Goal: Browse casually: Explore the website without a specific task or goal

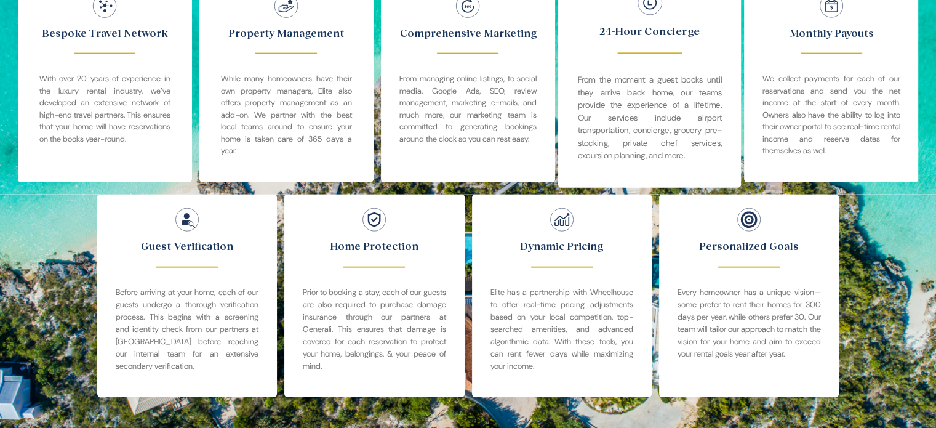
scroll to position [2831, 0]
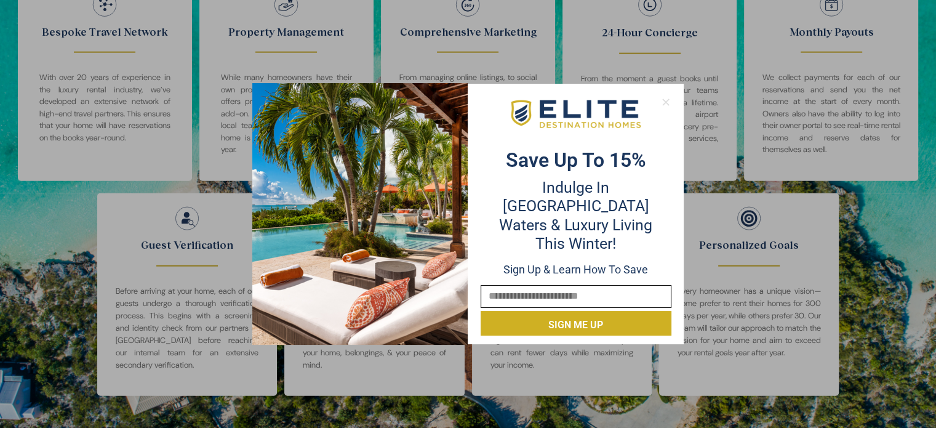
click at [667, 103] on icon at bounding box center [665, 101] width 7 height 7
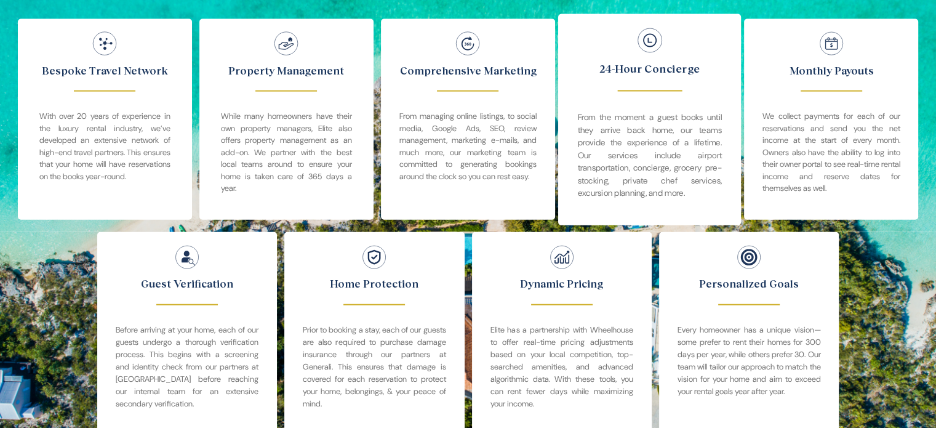
scroll to position [2775, 0]
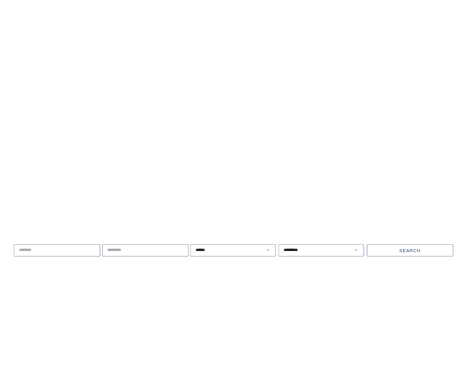
scroll to position [2775, 0]
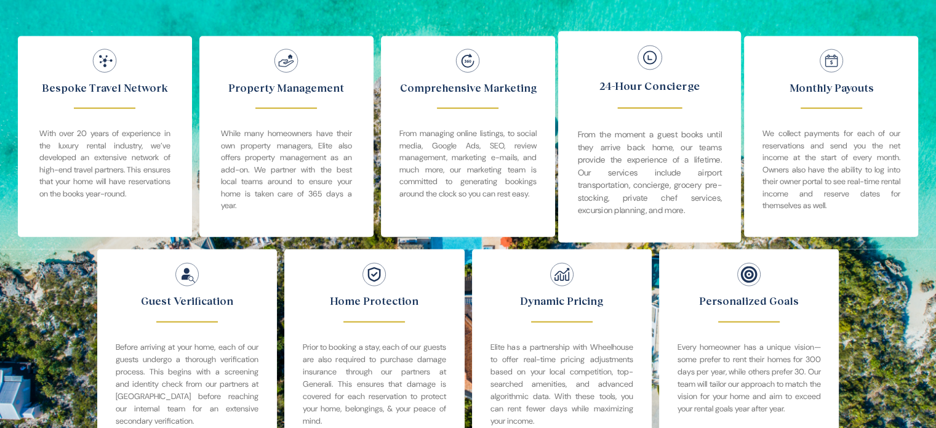
click at [579, 57] on div at bounding box center [649, 57] width 170 height 26
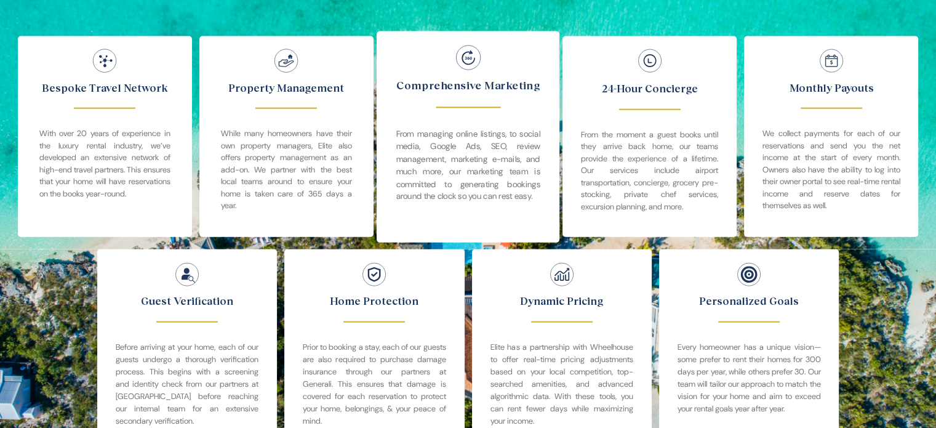
click at [531, 71] on div at bounding box center [468, 57] width 170 height 26
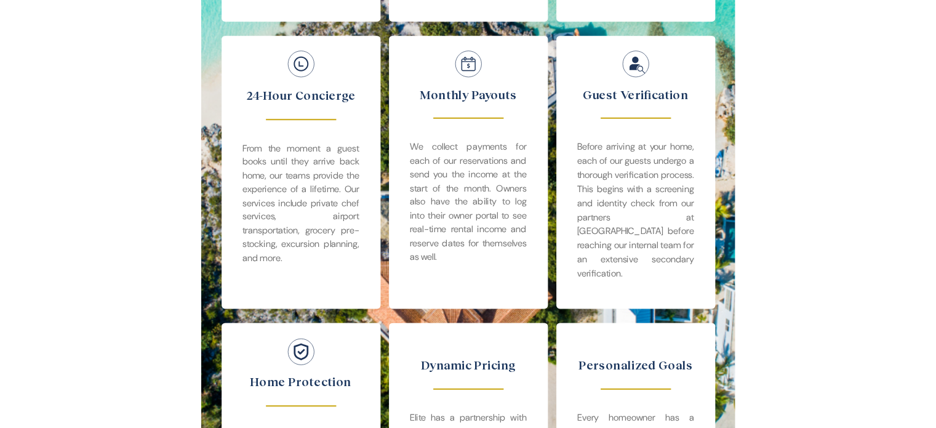
scroll to position [2789, 0]
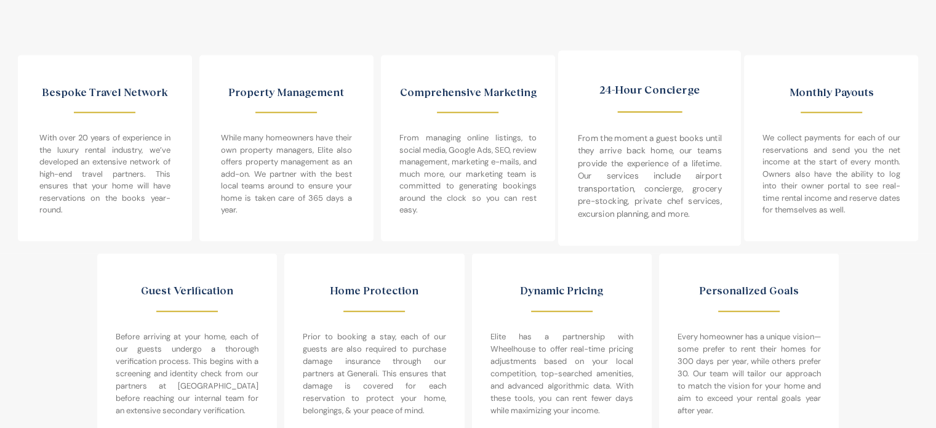
scroll to position [2789, 0]
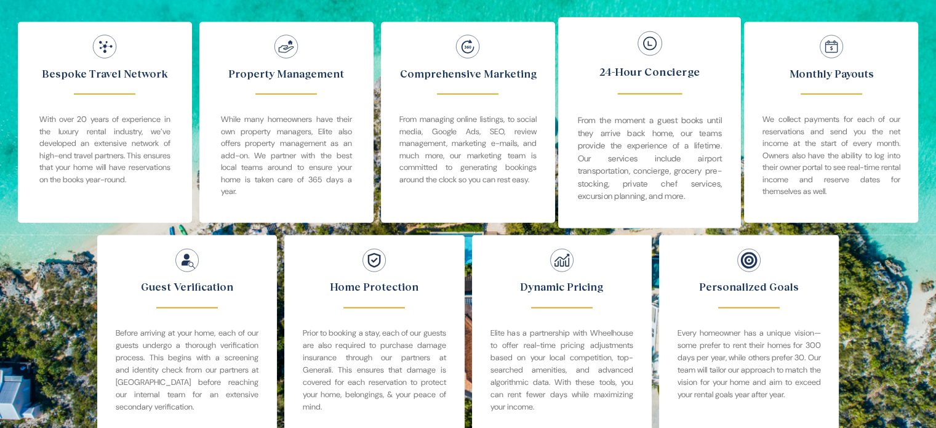
click at [650, 121] on span at bounding box center [649, 122] width 183 height 211
